Goal: Transaction & Acquisition: Purchase product/service

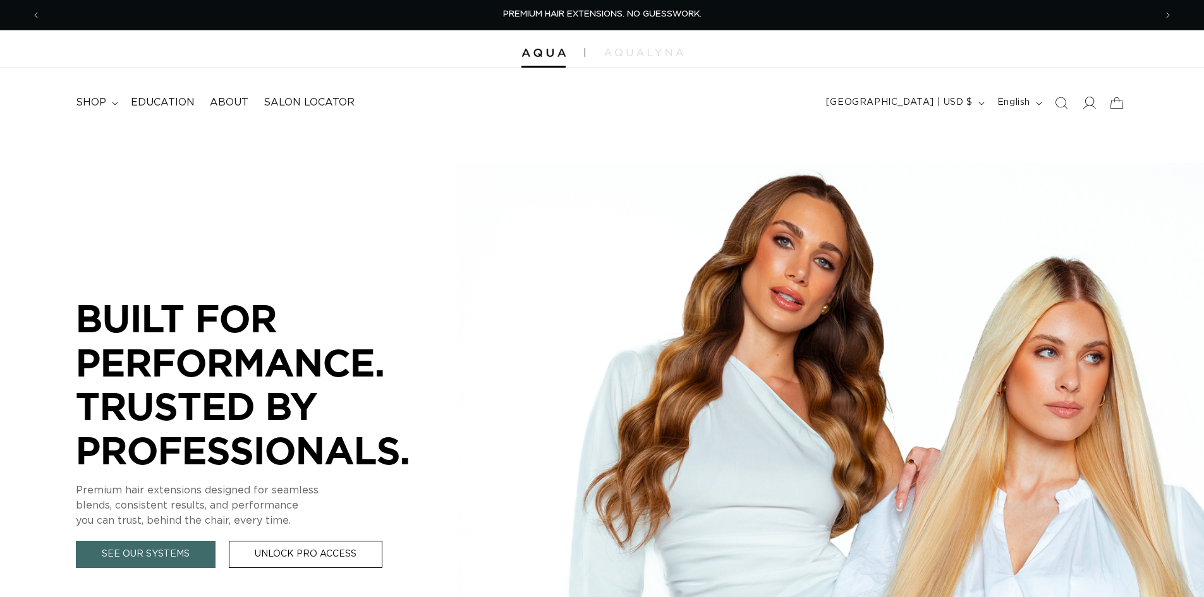
click at [1083, 101] on icon at bounding box center [1088, 102] width 13 height 13
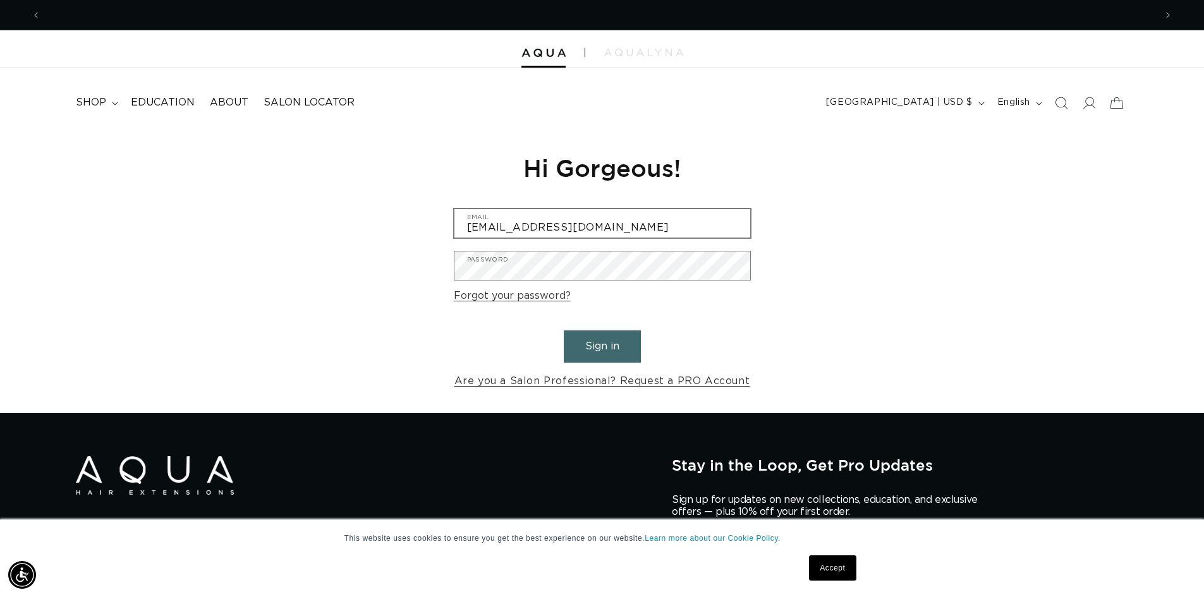
scroll to position [0, 2228]
type input "jenbrowneyes@gmail.com"
drag, startPoint x: 626, startPoint y: 348, endPoint x: 511, endPoint y: 283, distance: 132.7
click at [624, 347] on button "Sign in" at bounding box center [602, 347] width 77 height 32
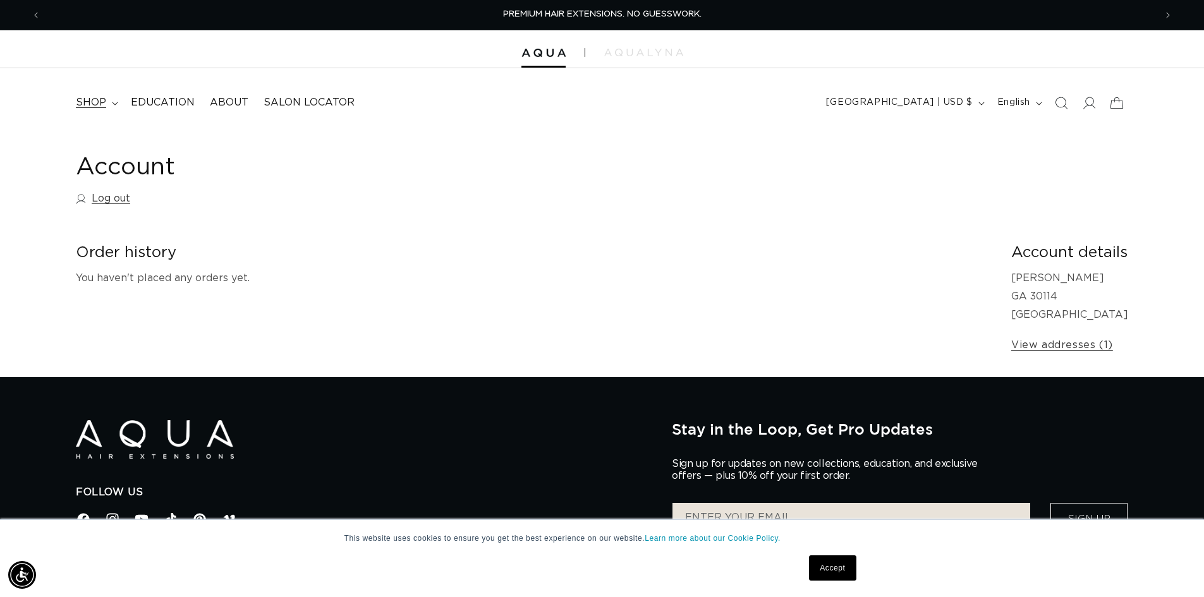
click at [103, 107] on span "shop" at bounding box center [91, 102] width 30 height 13
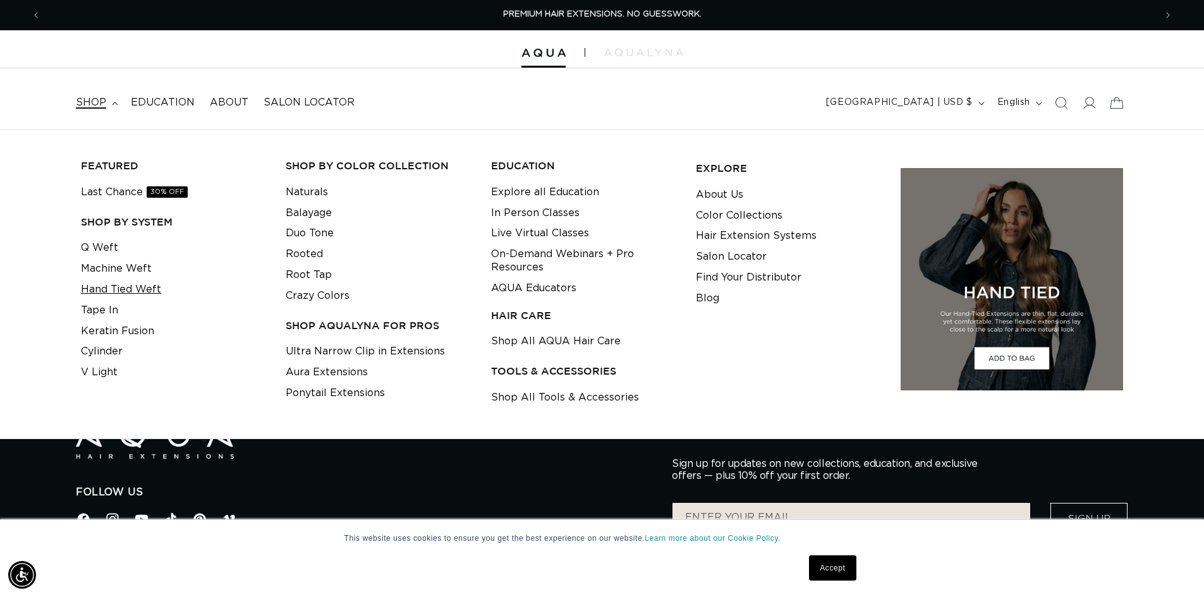
click at [152, 288] on link "Hand Tied Weft" at bounding box center [121, 289] width 80 height 21
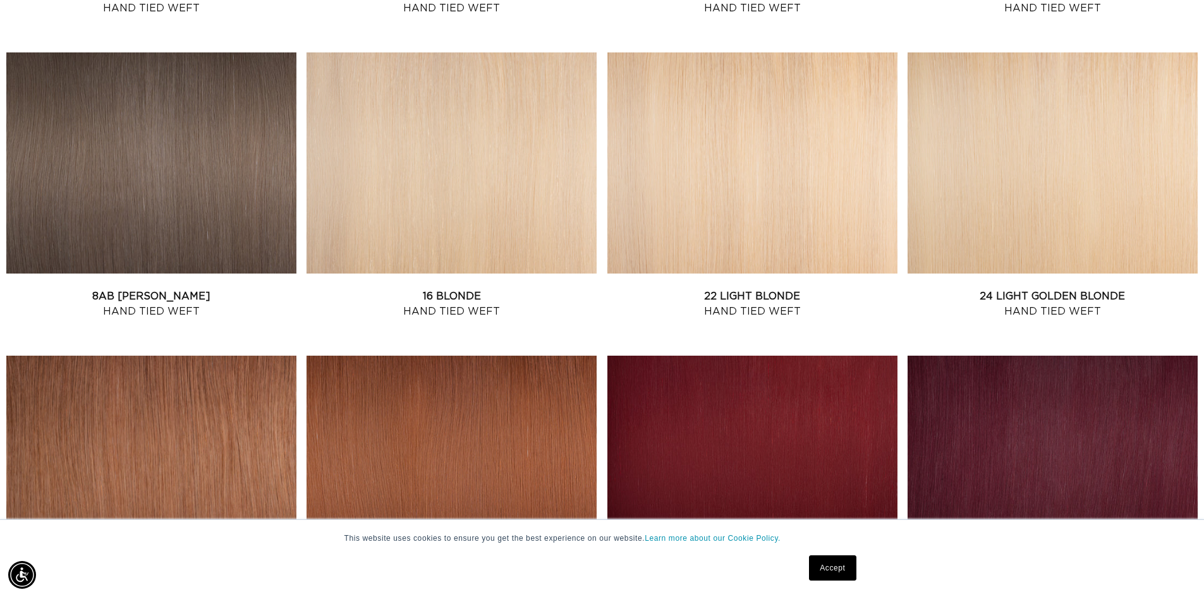
scroll to position [0, 1114]
click at [712, 289] on link "22 Light Blonde Hand Tied Weft" at bounding box center [752, 304] width 290 height 30
